Goal: Transaction & Acquisition: Purchase product/service

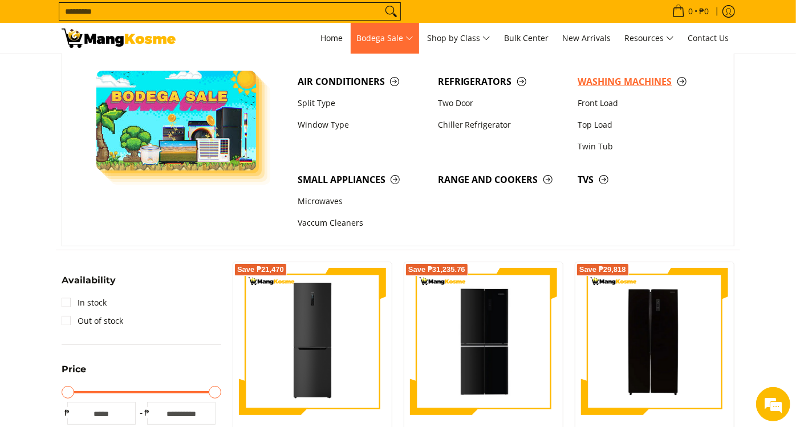
click at [608, 82] on span "Washing Machines" at bounding box center [642, 82] width 129 height 14
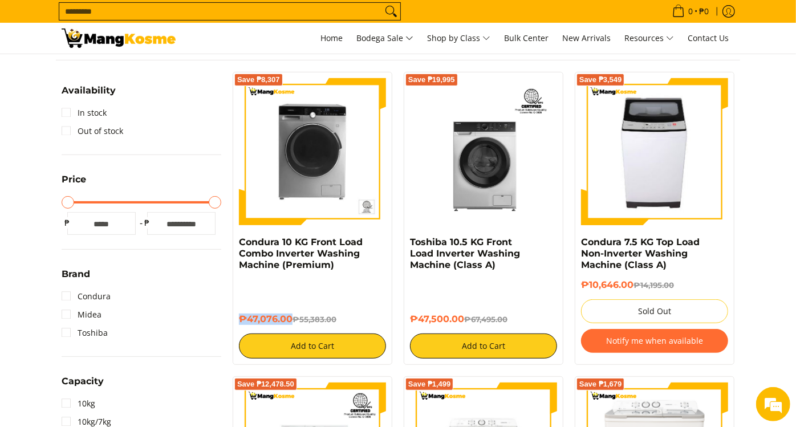
drag, startPoint x: 291, startPoint y: 316, endPoint x: 240, endPoint y: 315, distance: 50.7
click at [240, 315] on h6 "₱47,076.00 ₱55,383.00" at bounding box center [312, 318] width 147 height 11
copy h6 "₱47,076.00"
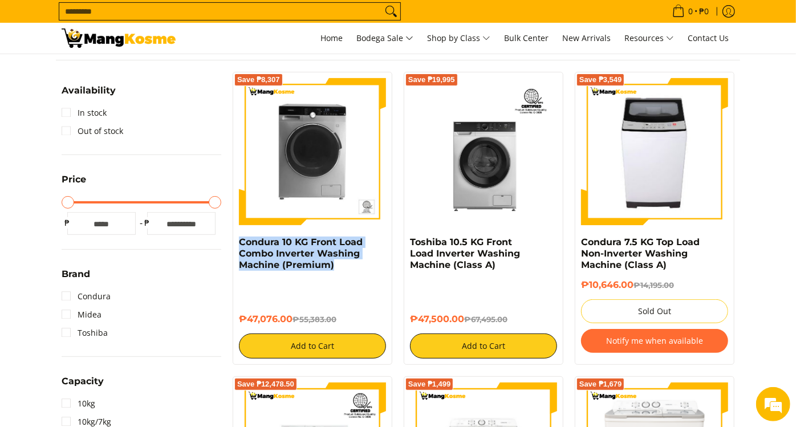
drag, startPoint x: 340, startPoint y: 267, endPoint x: 238, endPoint y: 244, distance: 105.1
click at [238, 244] on div "Save ₱8,307 Condura 10 KG Front Load Combo Inverter Washing Machine (Premium) ₱…" at bounding box center [313, 218] width 160 height 293
copy link "Condura 10 KG Front Load Combo Inverter Washing Machine (Premium)"
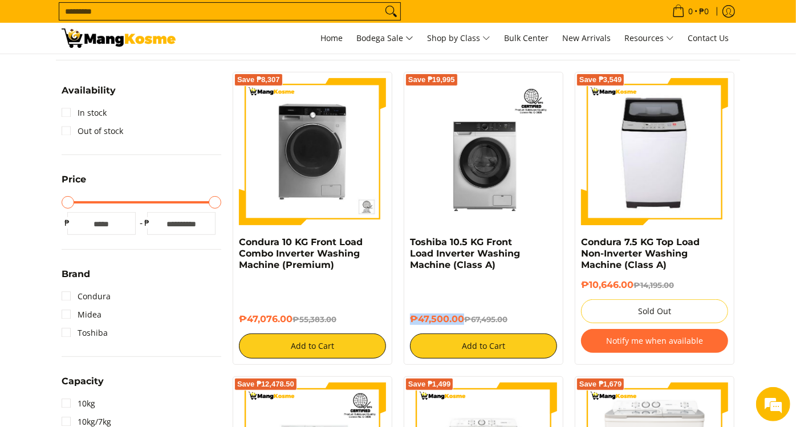
drag, startPoint x: 463, startPoint y: 316, endPoint x: 412, endPoint y: 317, distance: 50.7
click at [412, 317] on h6 "₱47,500.00 ₱67,495.00" at bounding box center [483, 318] width 147 height 11
copy h6 "₱47,500.00"
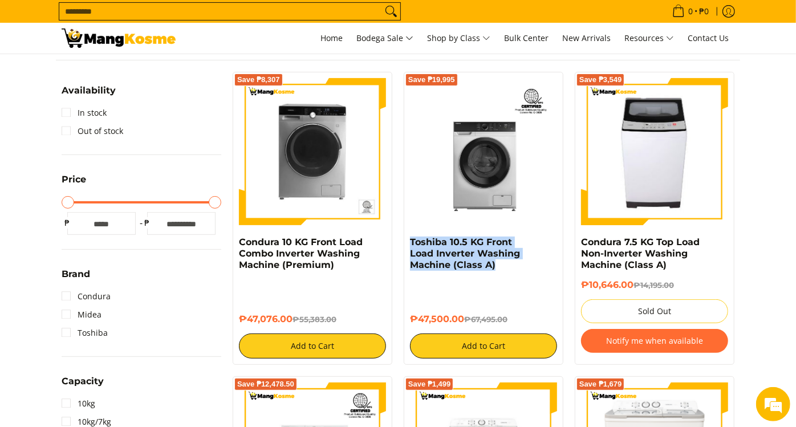
drag, startPoint x: 496, startPoint y: 268, endPoint x: 401, endPoint y: 247, distance: 97.6
click at [401, 247] on div "Save ₱19,995 Toshiba 10.5 KG Front Load Inverter Washing Machine (Class A) ₱47,…" at bounding box center [483, 218] width 171 height 293
copy link "Toshiba 10.5 KG Front Load Inverter Washing Machine (Class A)"
